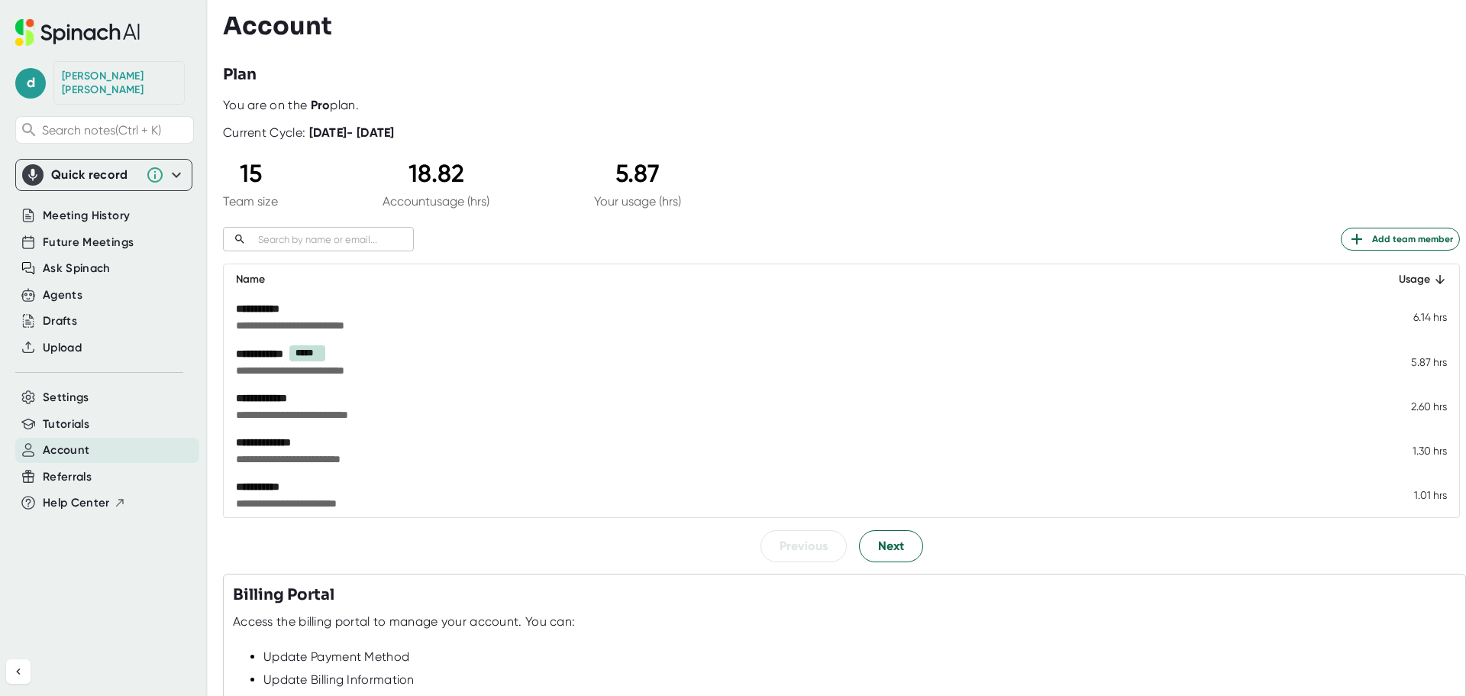
click at [377, 249] on div "​" at bounding box center [318, 239] width 191 height 24
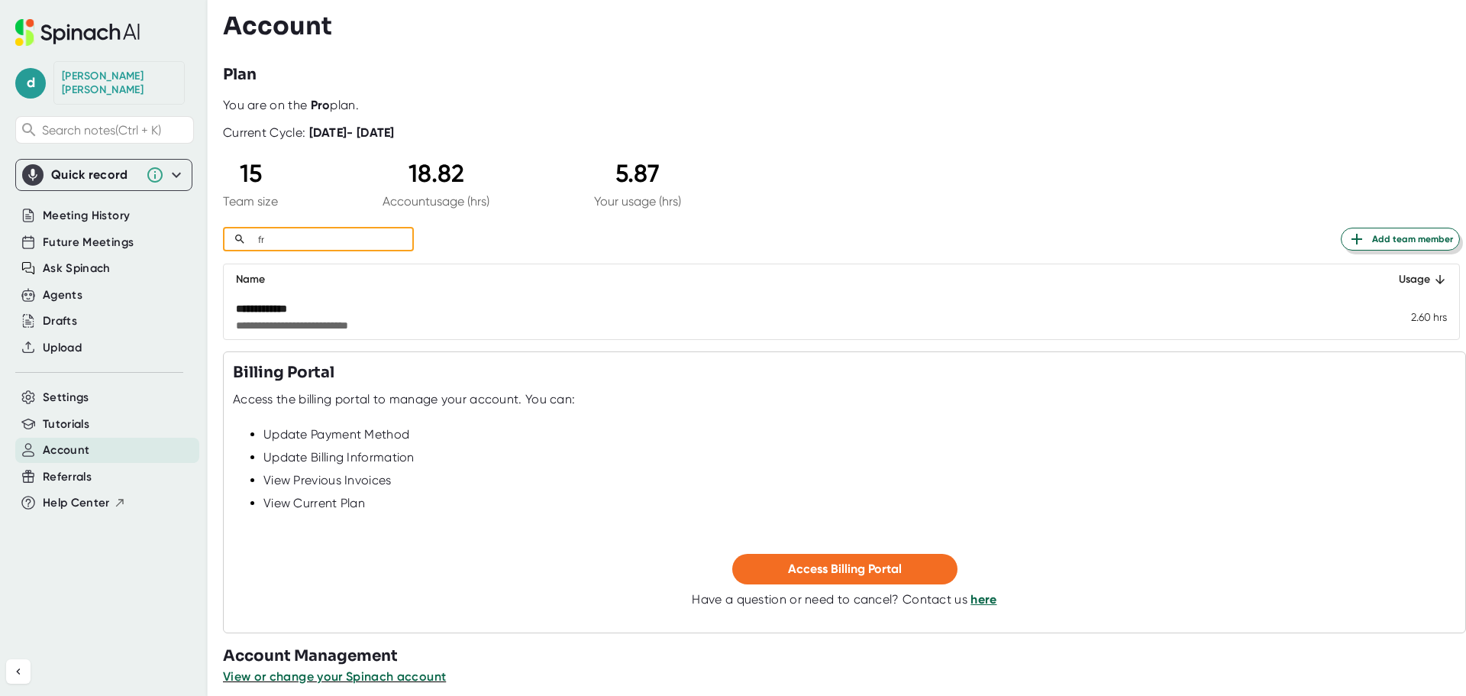
type input "fr"
click at [1402, 238] on span "Add team member" at bounding box center [1399, 239] width 105 height 18
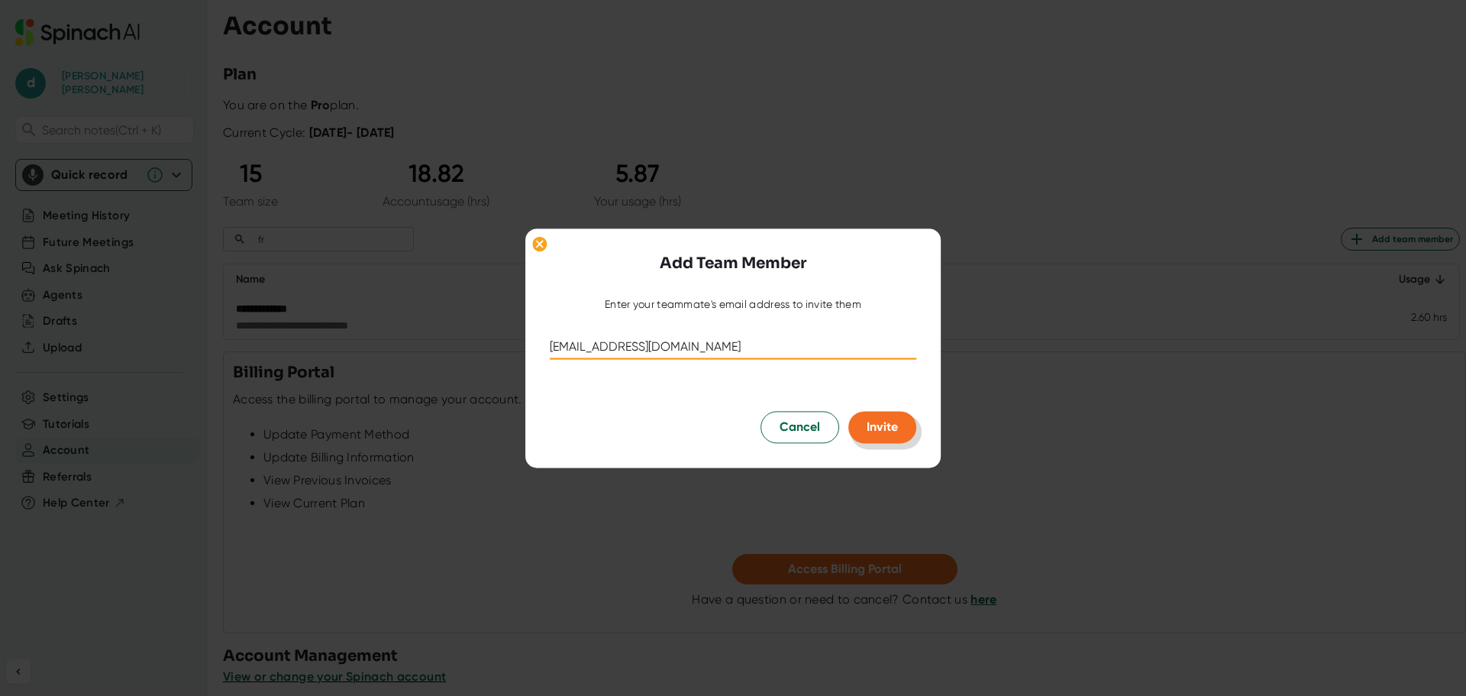
type input "[EMAIL_ADDRESS][DOMAIN_NAME]"
click at [877, 432] on span "Invite" at bounding box center [882, 426] width 31 height 15
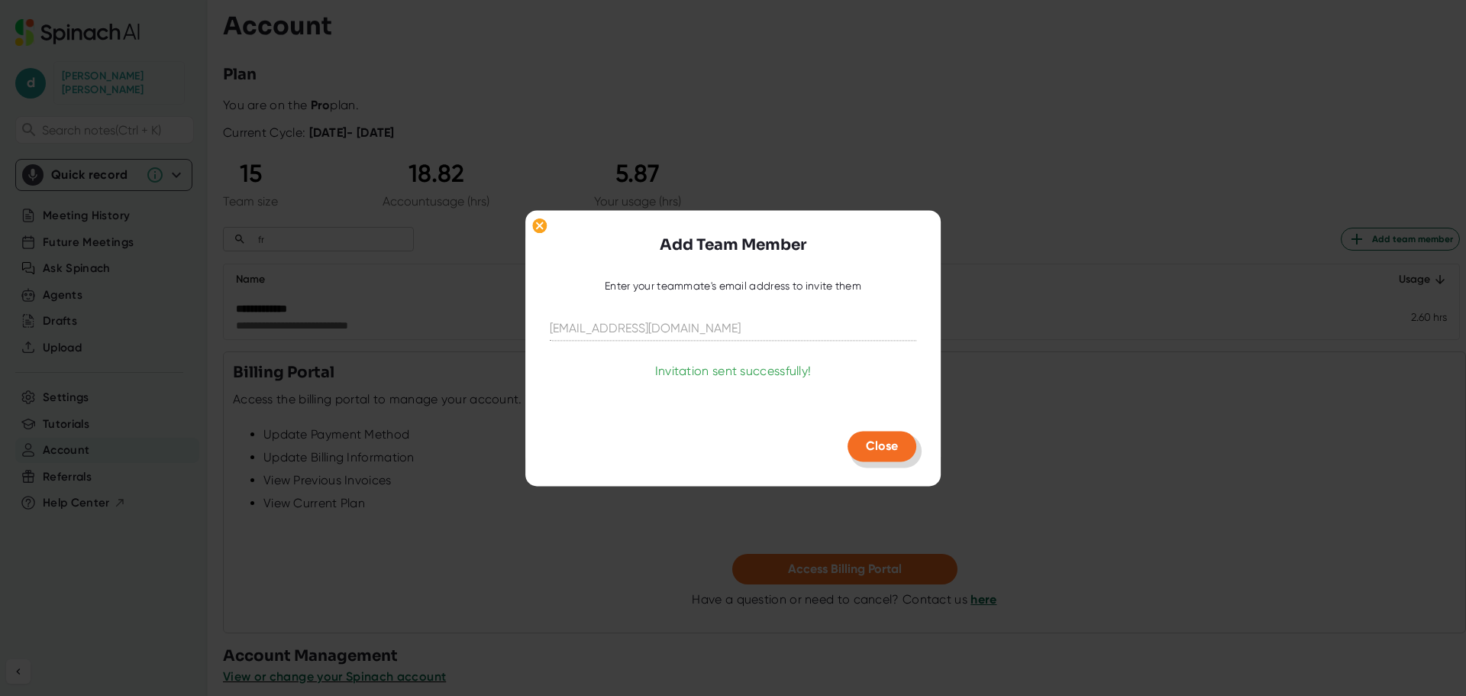
click at [870, 452] on span "Close" at bounding box center [882, 445] width 32 height 15
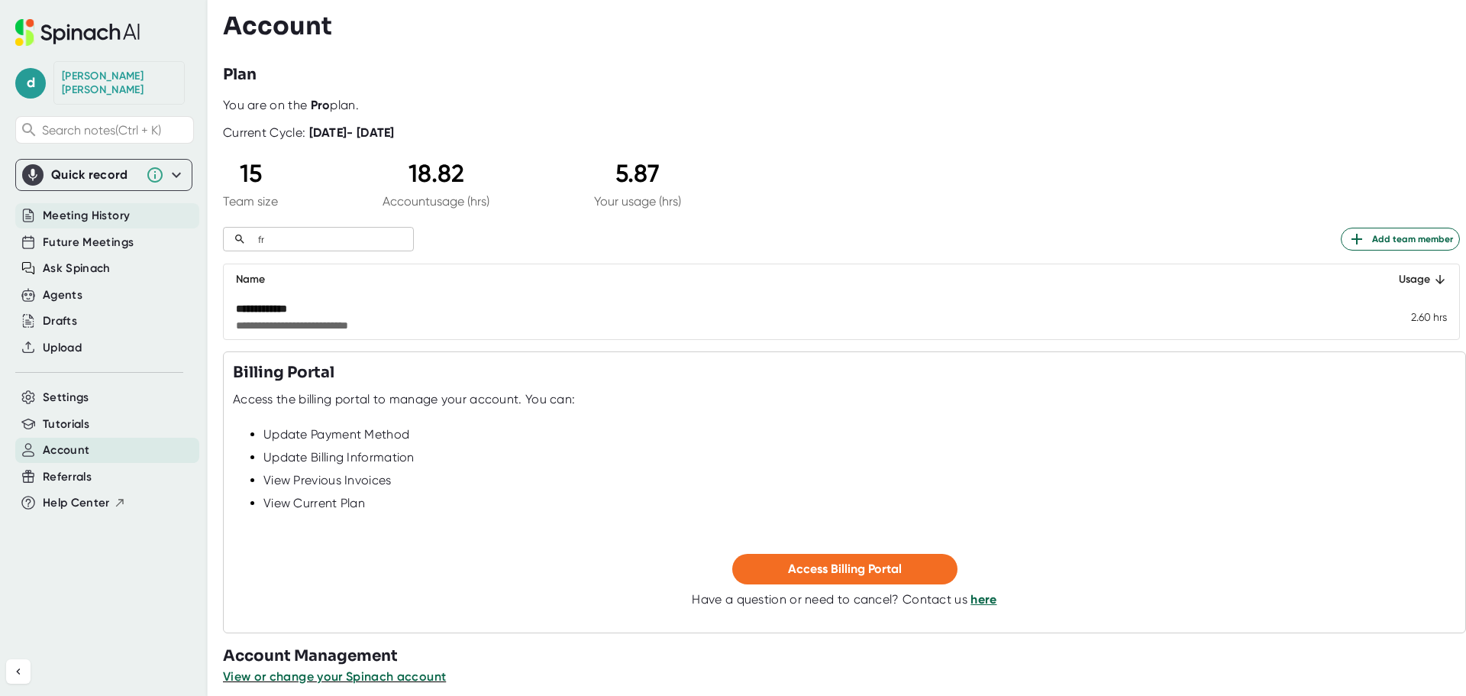
click at [133, 204] on div "Meeting History" at bounding box center [107, 215] width 184 height 25
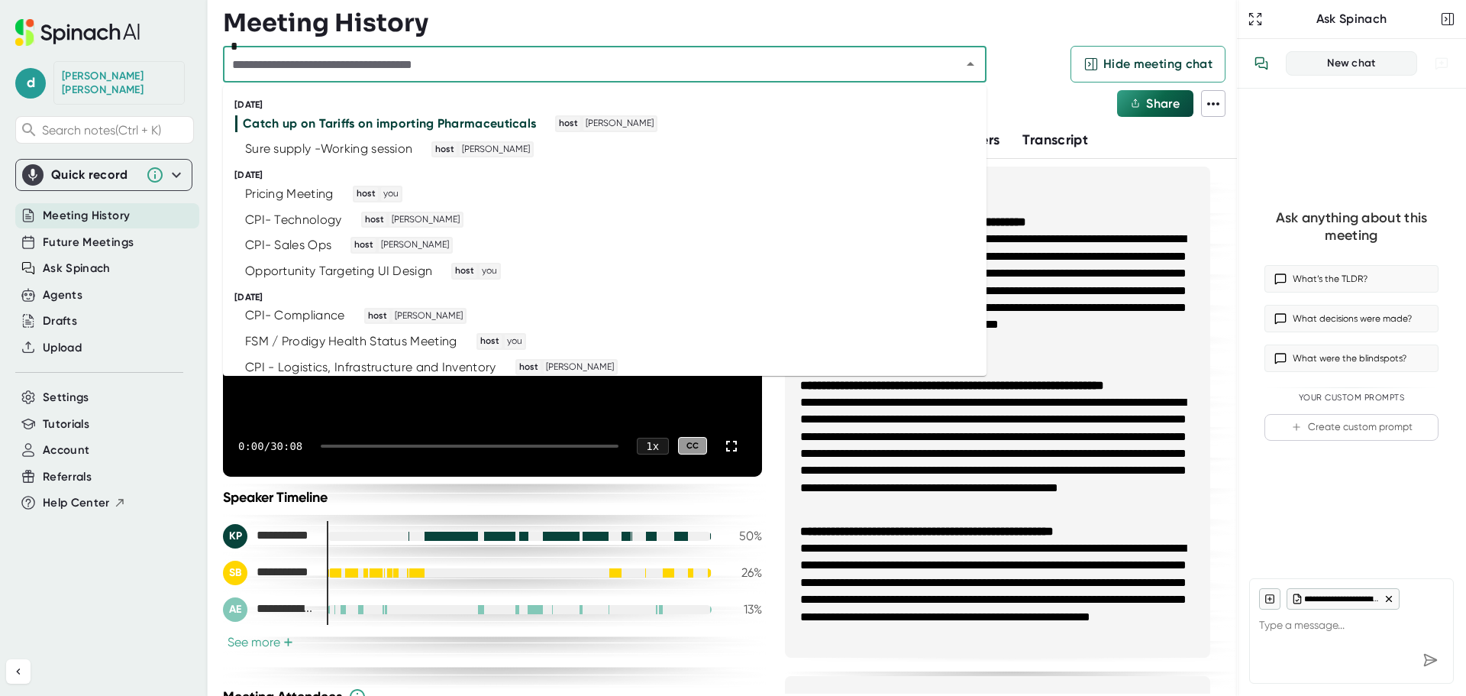
click at [641, 60] on input "text" at bounding box center [582, 63] width 709 height 21
click at [634, 190] on div "Pricing Meeting host you" at bounding box center [598, 194] width 726 height 17
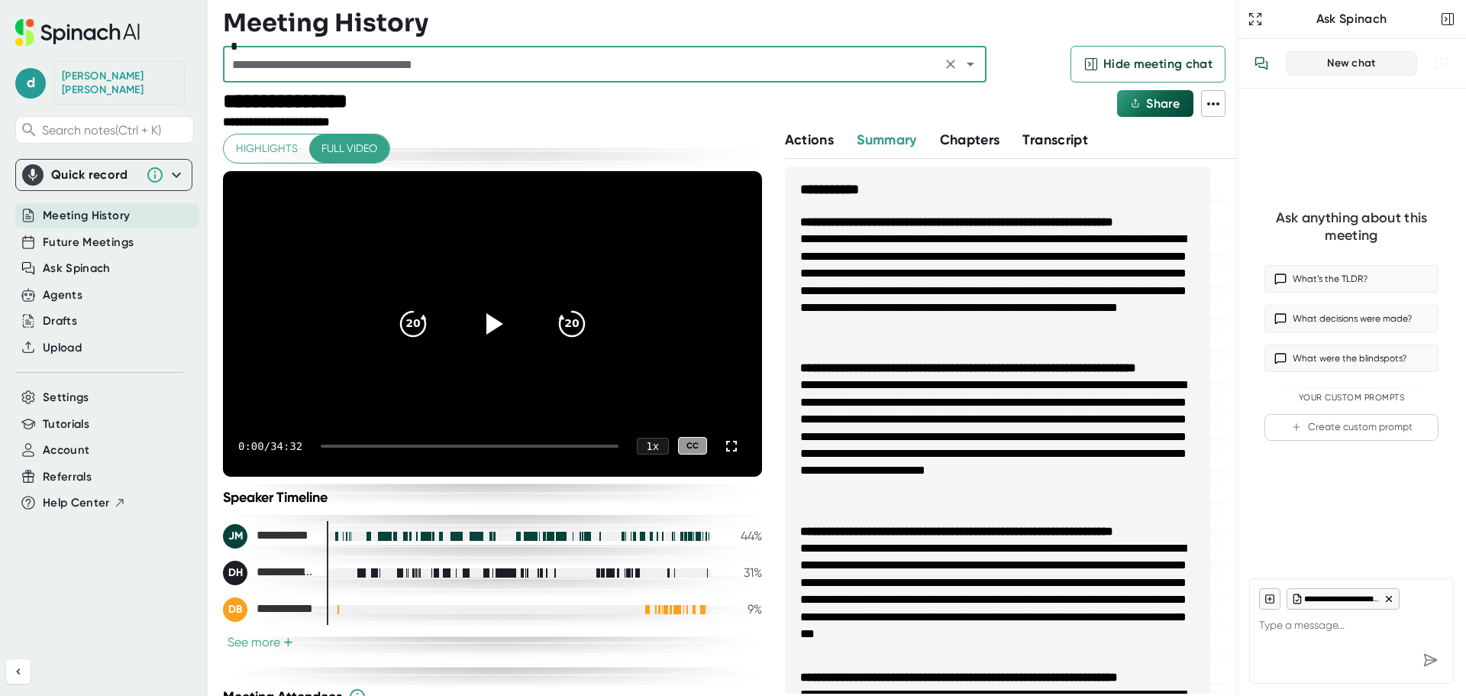
click at [1217, 106] on icon at bounding box center [1213, 104] width 18 height 18
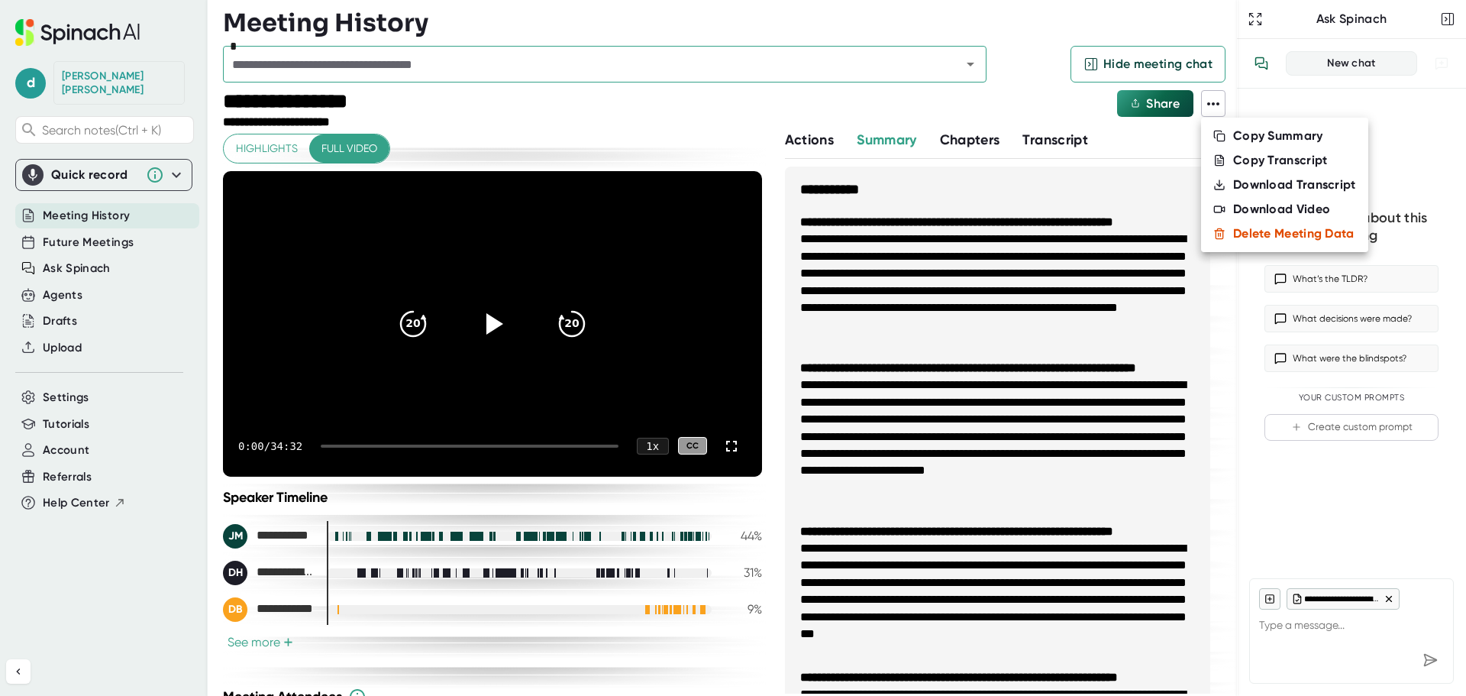
click at [1217, 107] on div at bounding box center [733, 348] width 1466 height 696
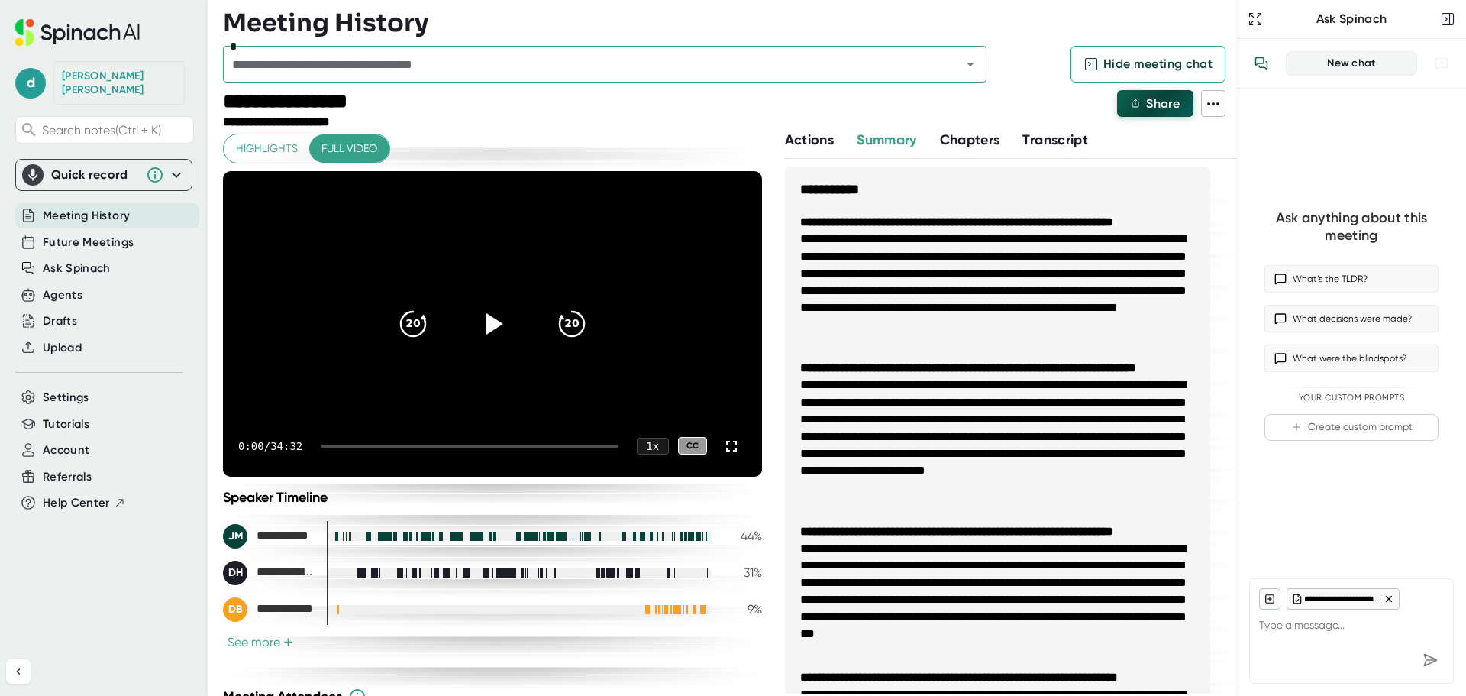
click at [1164, 105] on span "Share" at bounding box center [1163, 103] width 34 height 15
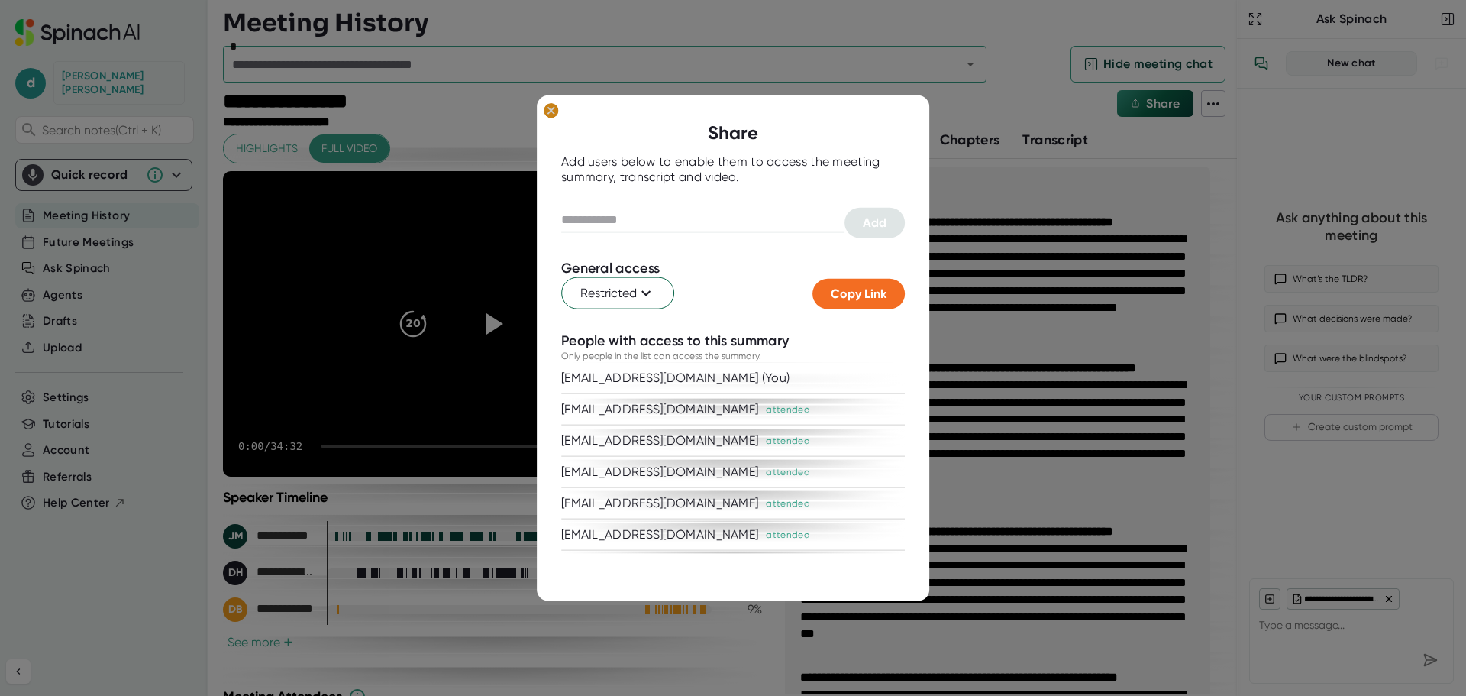
click at [550, 103] on ellipse at bounding box center [551, 109] width 15 height 15
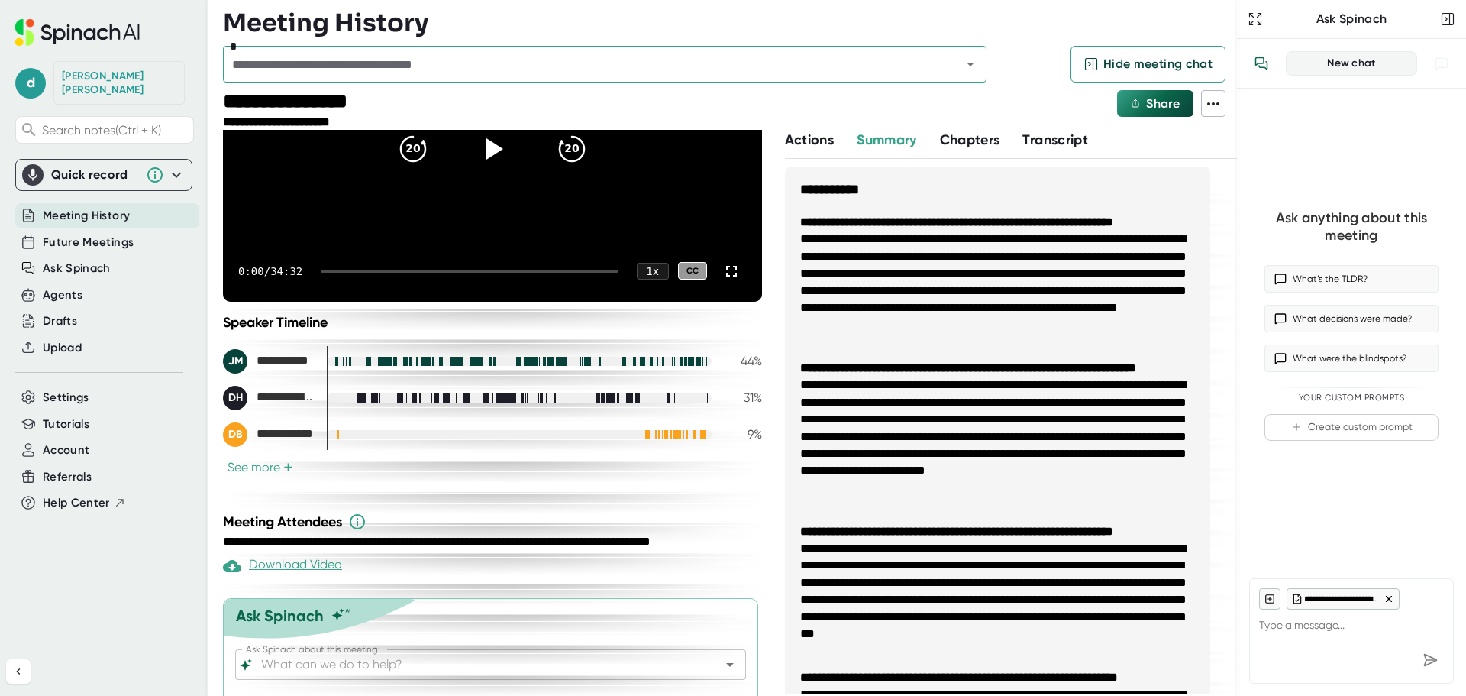
scroll to position [216, 0]
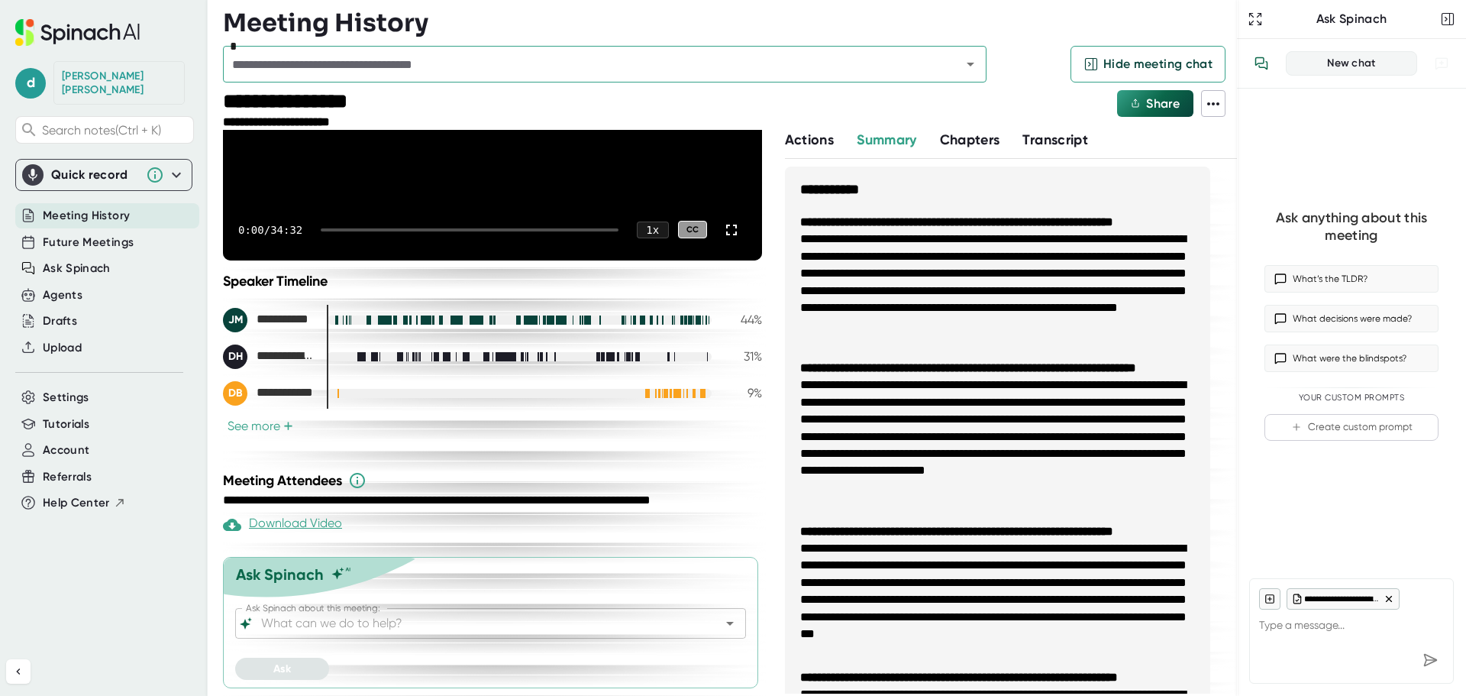
click at [825, 140] on span "Actions" at bounding box center [809, 139] width 49 height 17
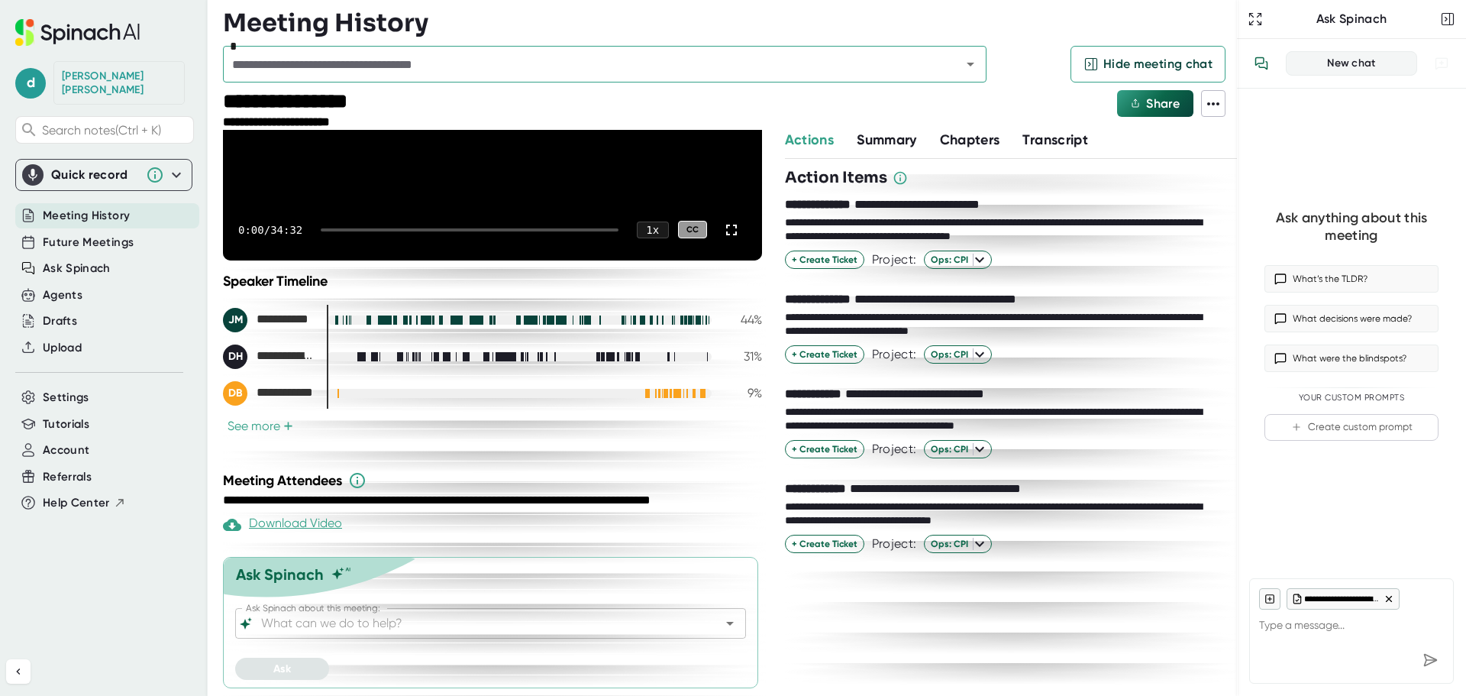
click at [902, 136] on span "Summary" at bounding box center [887, 139] width 60 height 17
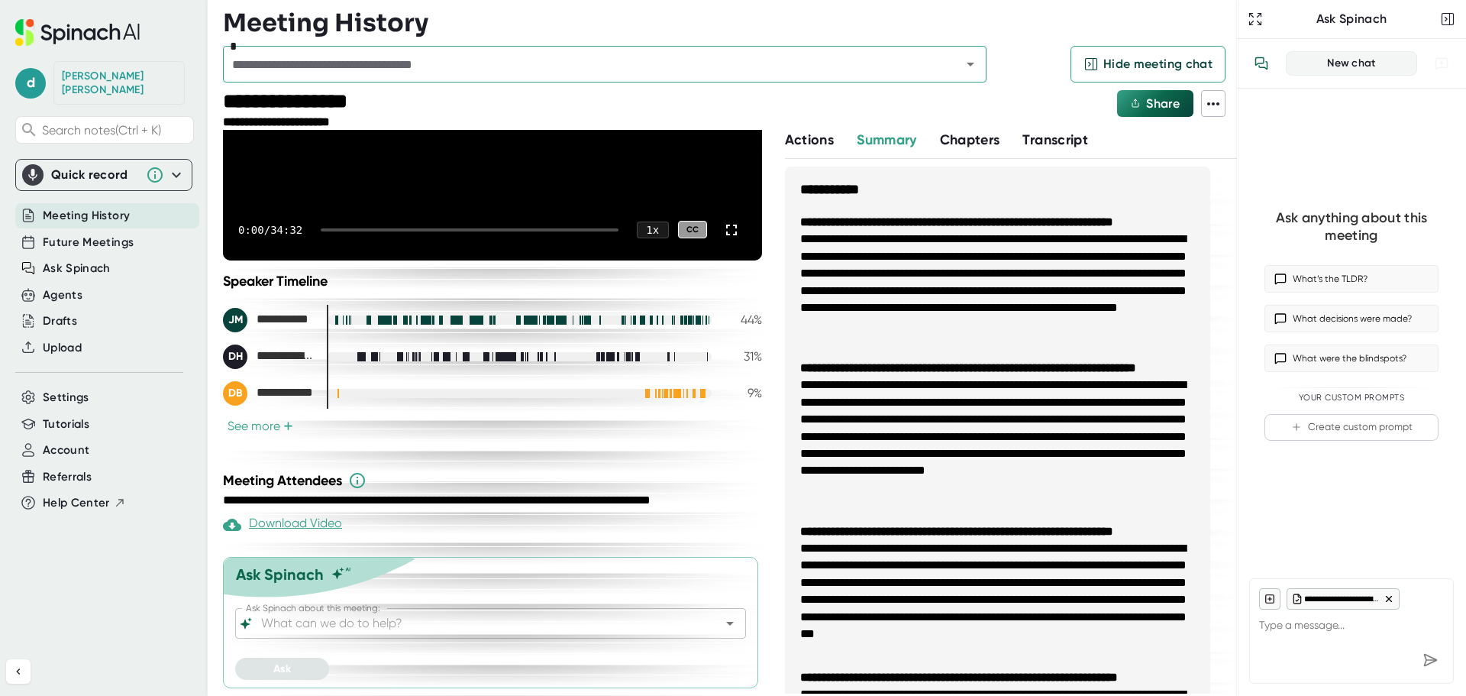
click at [989, 141] on span "Chapters" at bounding box center [970, 139] width 60 height 17
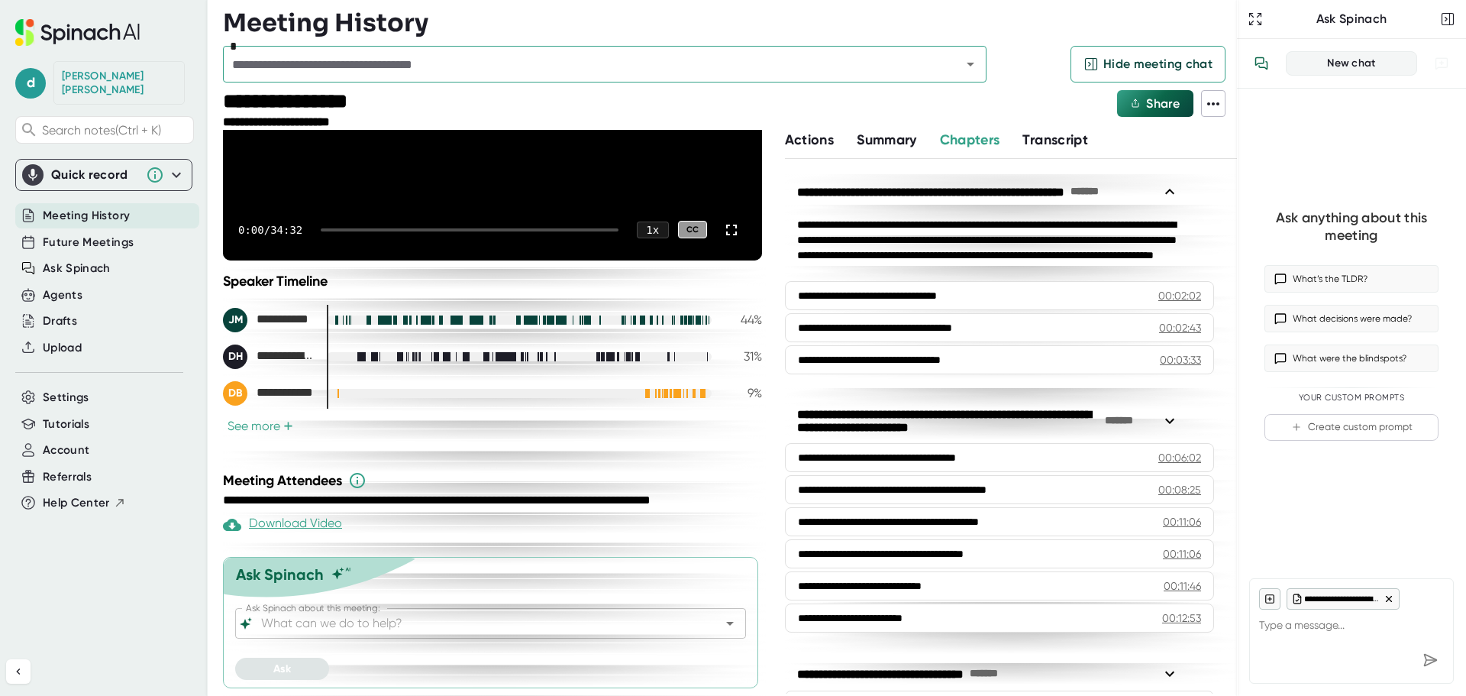
click at [1079, 140] on span "Transcript" at bounding box center [1055, 139] width 66 height 17
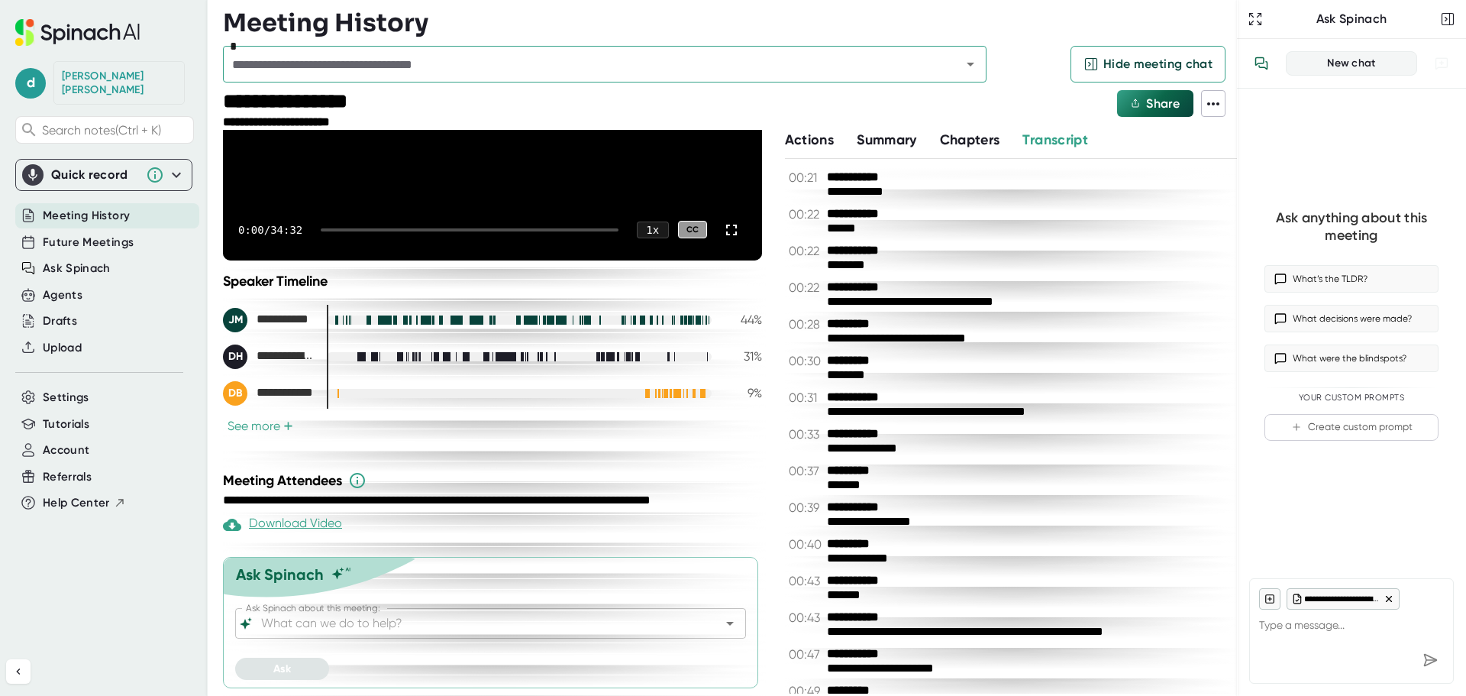
click at [886, 137] on span "Summary" at bounding box center [887, 139] width 60 height 17
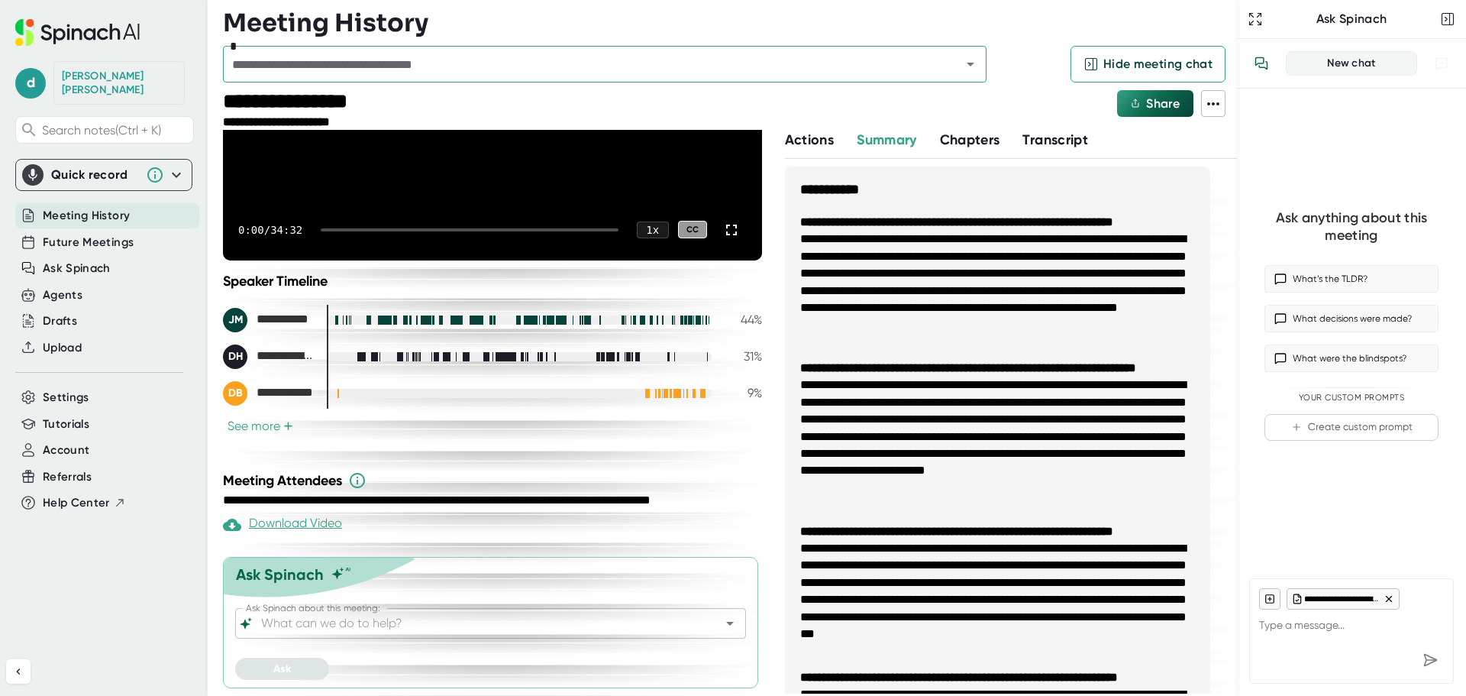
click at [1211, 102] on icon at bounding box center [1213, 104] width 18 height 18
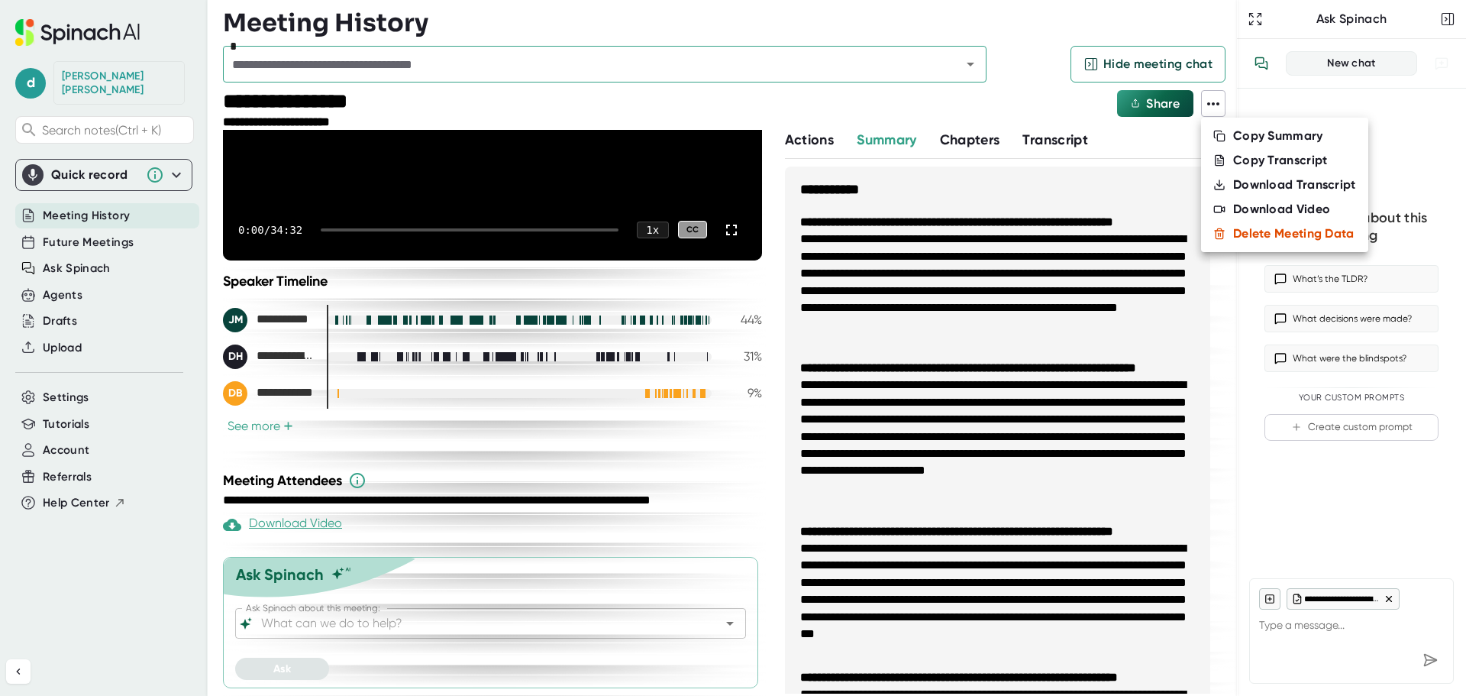
click at [1146, 104] on div at bounding box center [733, 348] width 1466 height 696
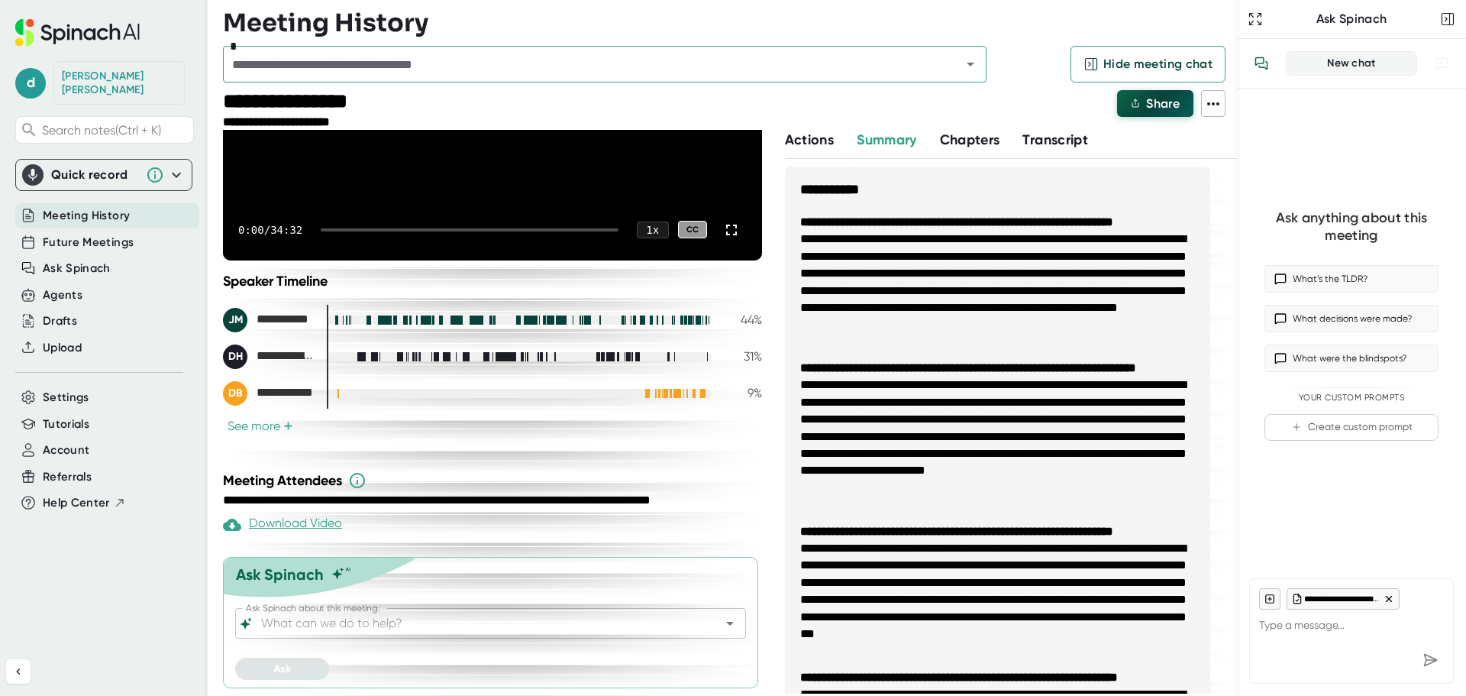
click at [1160, 101] on span "Share" at bounding box center [1163, 103] width 34 height 15
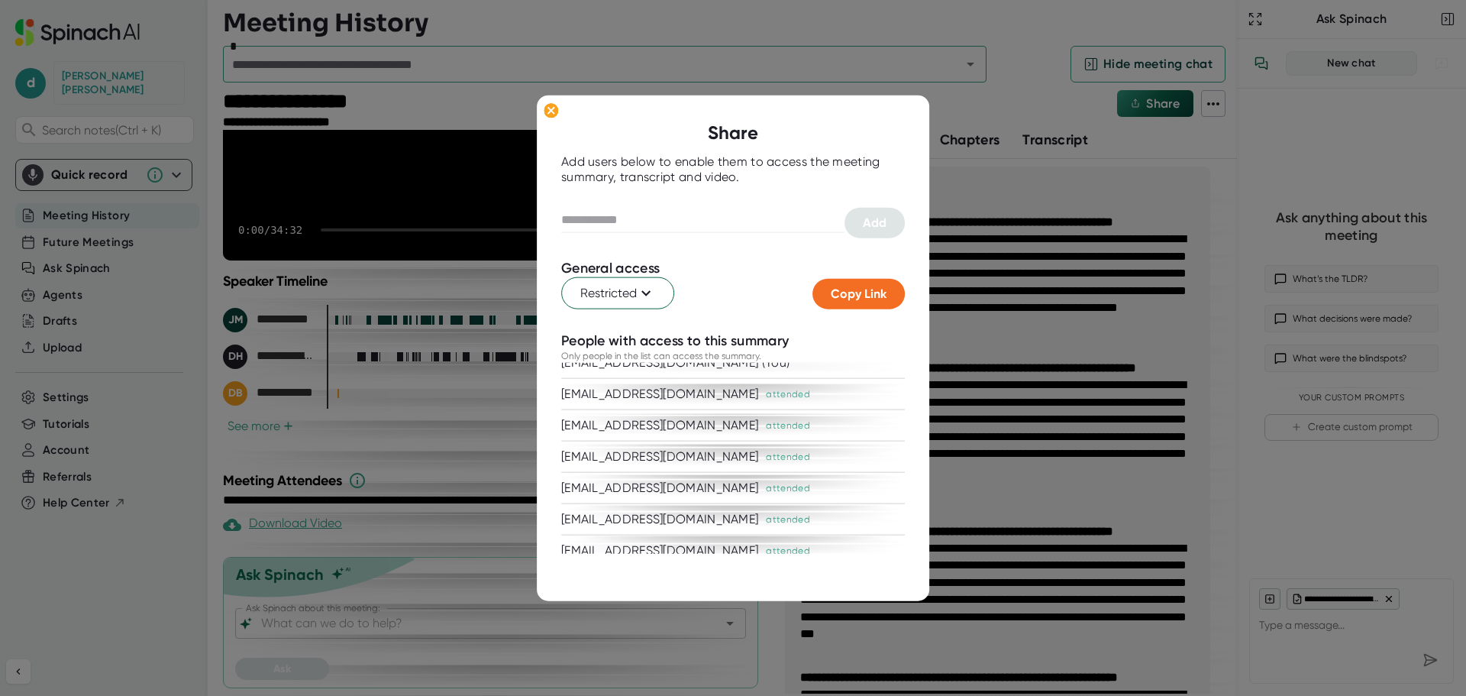
scroll to position [28, 0]
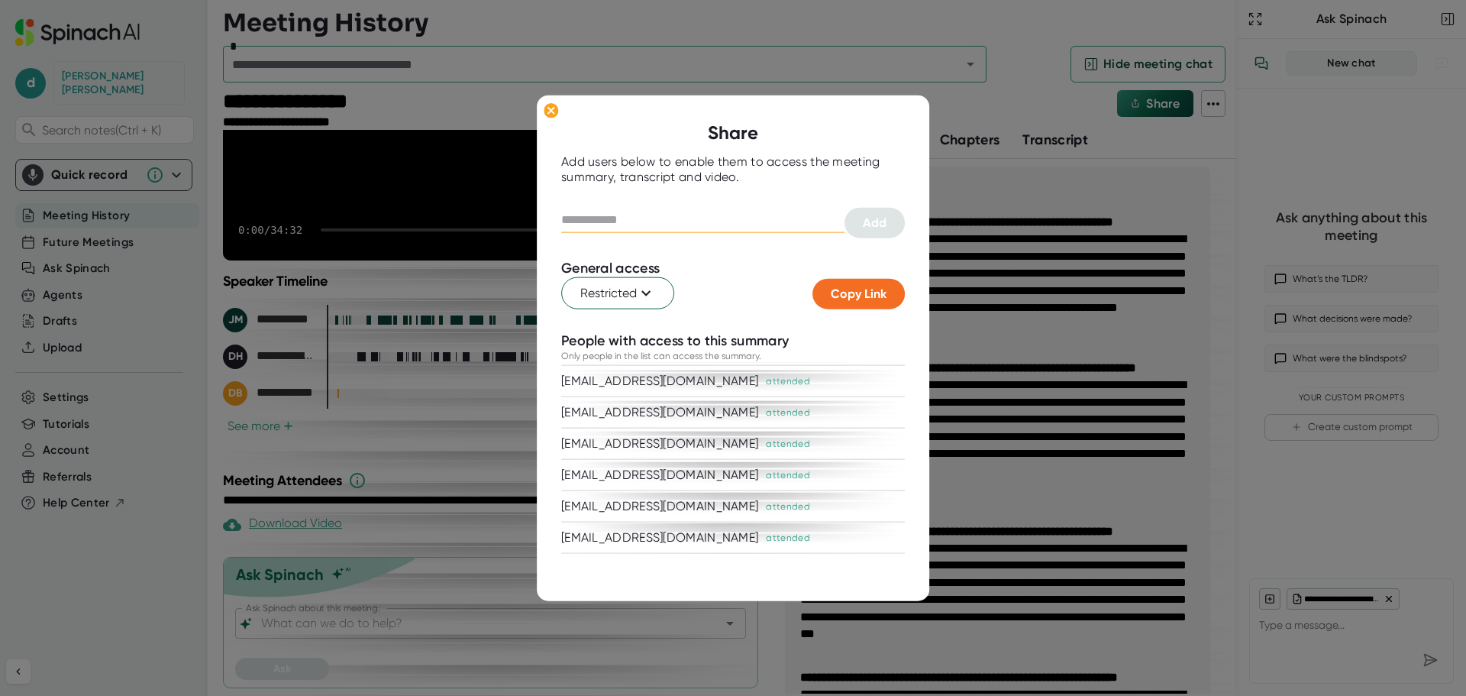
click at [679, 220] on input "text" at bounding box center [702, 220] width 283 height 24
click at [509, 224] on div at bounding box center [733, 348] width 1466 height 696
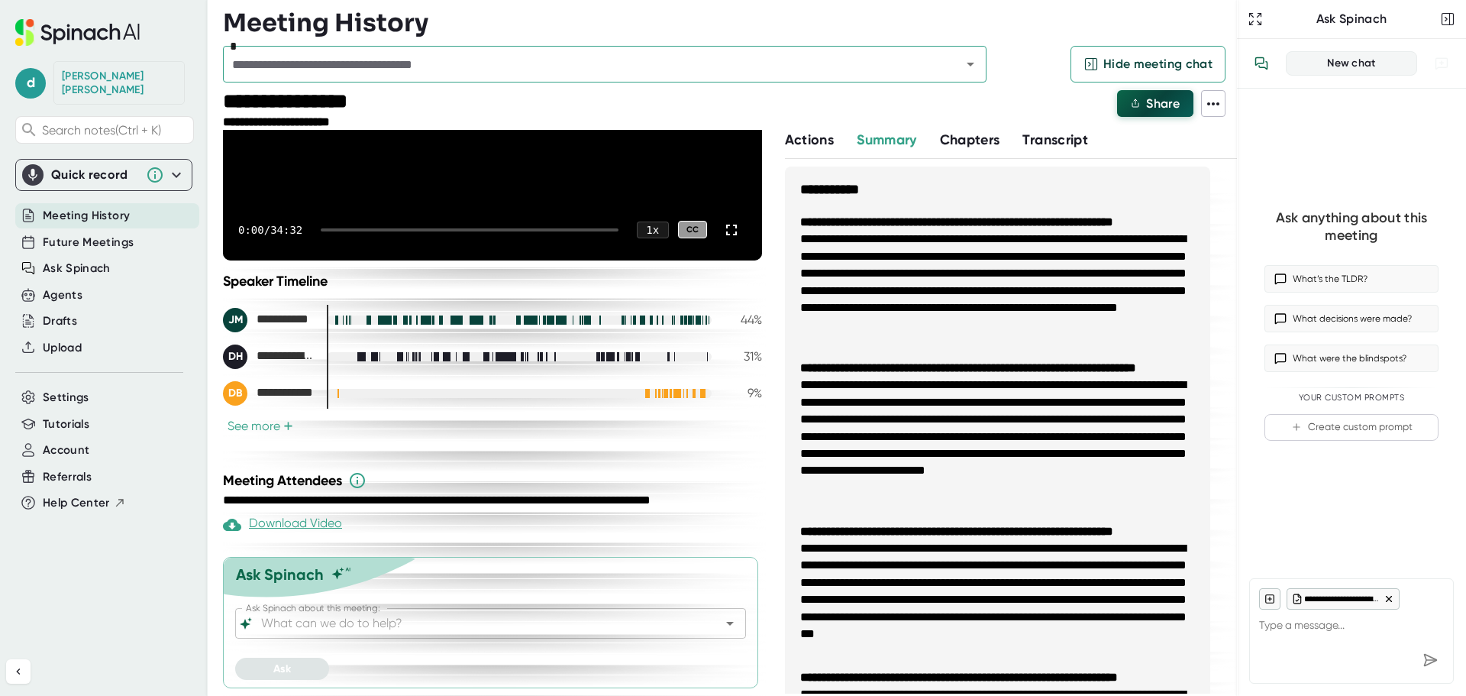
click at [1170, 100] on span "Share" at bounding box center [1163, 103] width 34 height 15
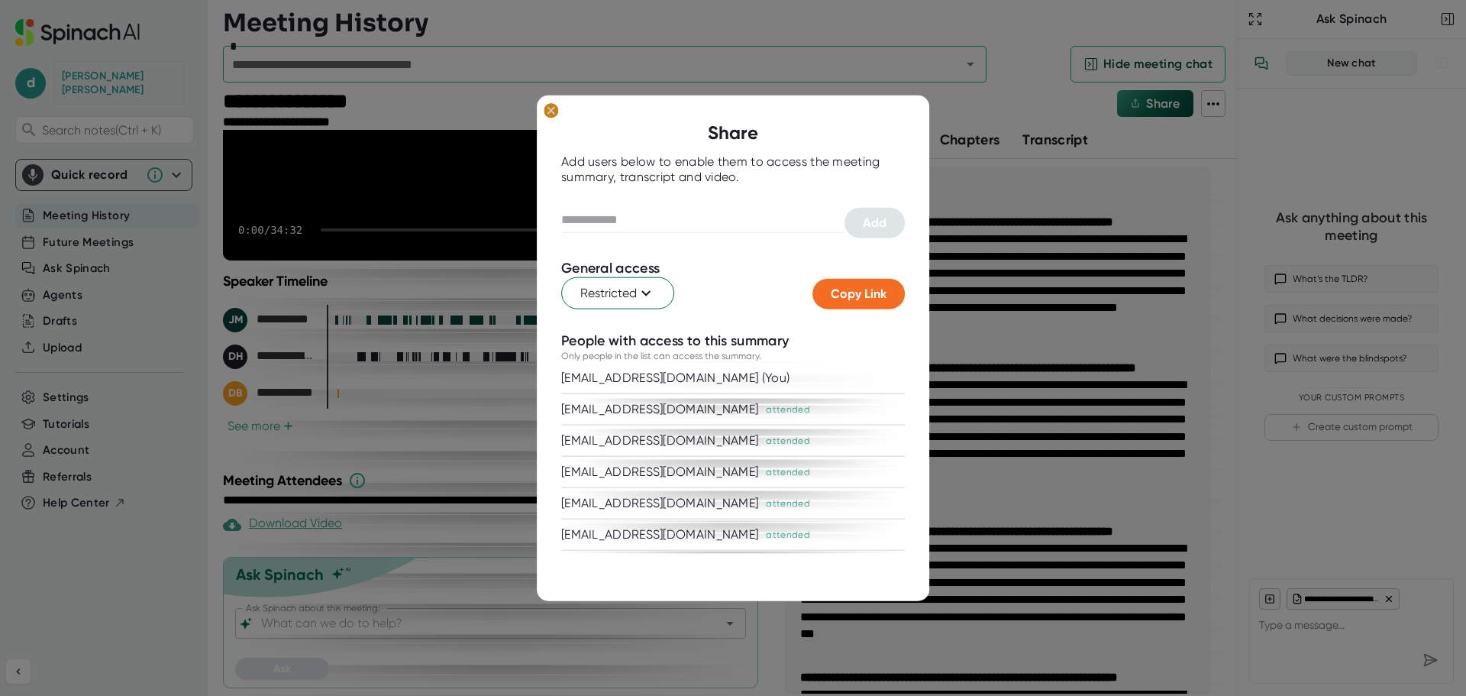
click at [550, 115] on ellipse at bounding box center [551, 109] width 15 height 15
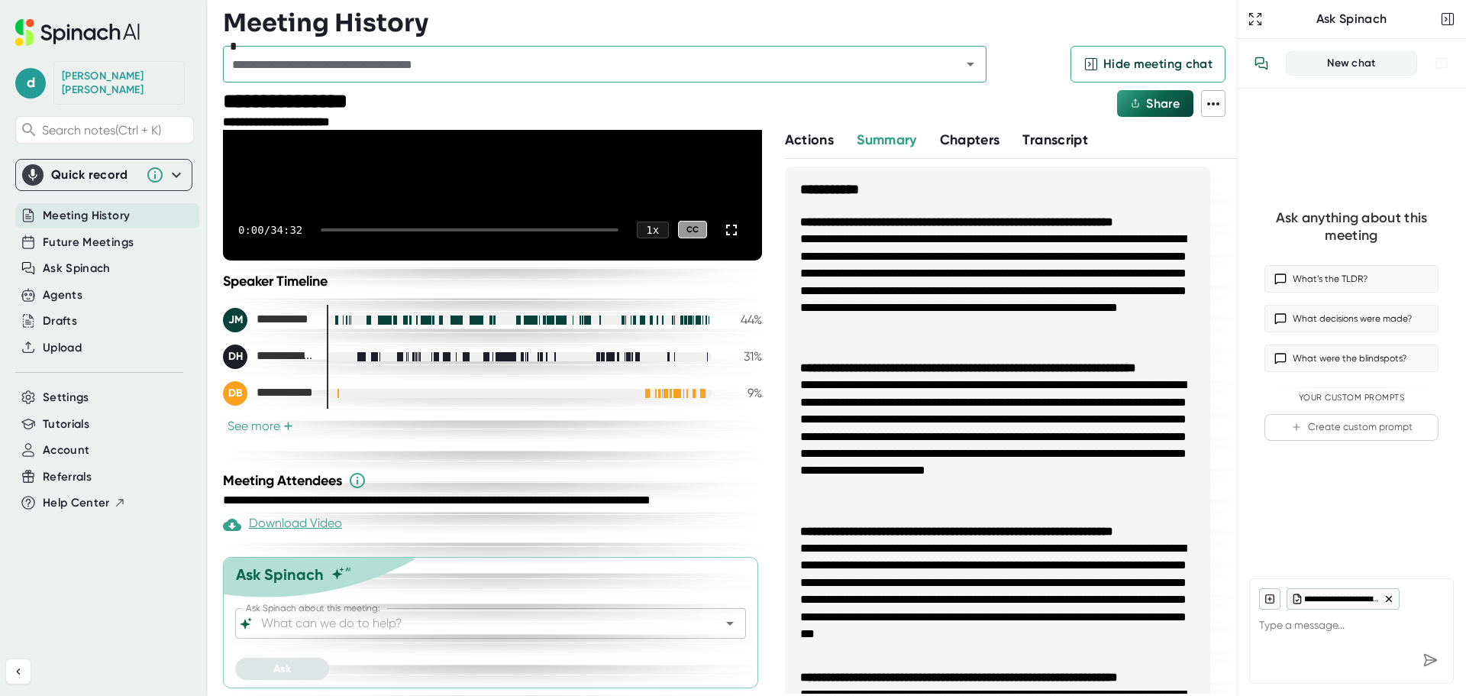
type textarea "x"
